Goal: Use online tool/utility: Utilize a website feature to perform a specific function

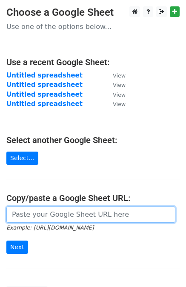
click at [23, 217] on input "url" at bounding box center [90, 215] width 169 height 16
paste input "[URL][DOMAIN_NAME]"
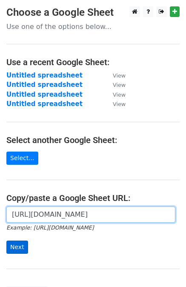
type input "[URL][DOMAIN_NAME]"
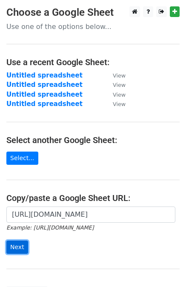
scroll to position [0, 0]
click at [19, 249] on input "Next" at bounding box center [17, 247] width 22 height 13
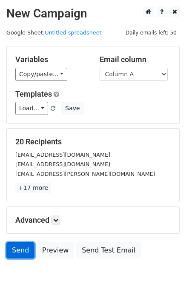
click at [24, 252] on link "Send" at bounding box center [20, 250] width 28 height 16
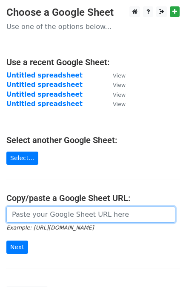
click at [28, 209] on input "url" at bounding box center [90, 215] width 169 height 16
paste input "https://docs.google.com/spreadsheets/d/1S2sbu9Vqs85sWCfUMTuHpco6fIbz6QXXe_D6Cxq…"
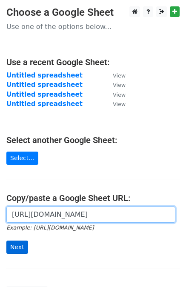
type input "https://docs.google.com/spreadsheets/d/1S2sbu9Vqs85sWCfUMTuHpco6fIbz6QXXe_D6Cxq…"
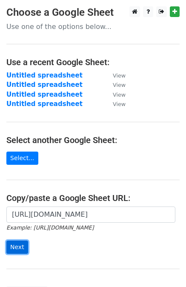
scroll to position [0, 0]
click at [14, 245] on input "Next" at bounding box center [17, 247] width 22 height 13
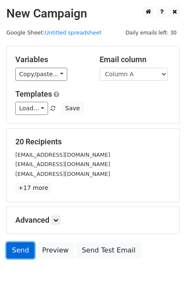
click at [15, 249] on link "Send" at bounding box center [20, 250] width 28 height 16
